Goal: Find specific page/section: Find specific page/section

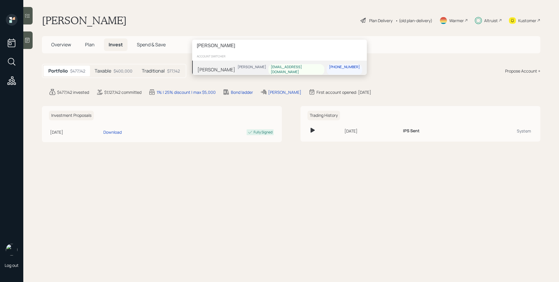
type input "[PERSON_NAME]"
click at [237, 68] on div "[PERSON_NAME] [PERSON_NAME] [EMAIL_ADDRESS][DOMAIN_NAME] [PHONE_NUMBER]" at bounding box center [279, 70] width 175 height 18
